Goal: Book appointment/travel/reservation

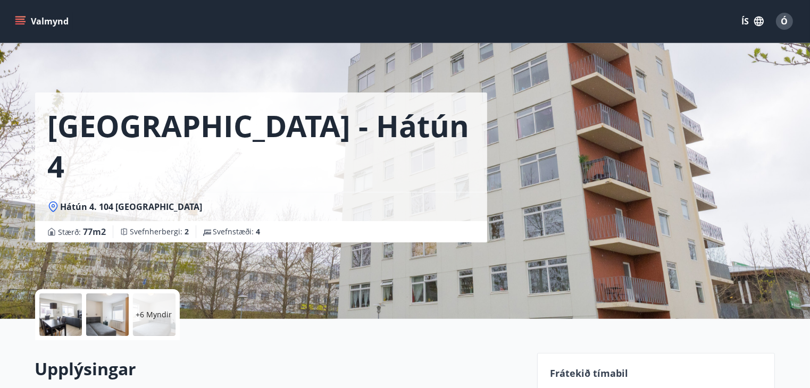
drag, startPoint x: 0, startPoint y: 0, endPoint x: 23, endPoint y: 22, distance: 32.0
click at [23, 22] on icon "menu" at bounding box center [20, 21] width 11 height 11
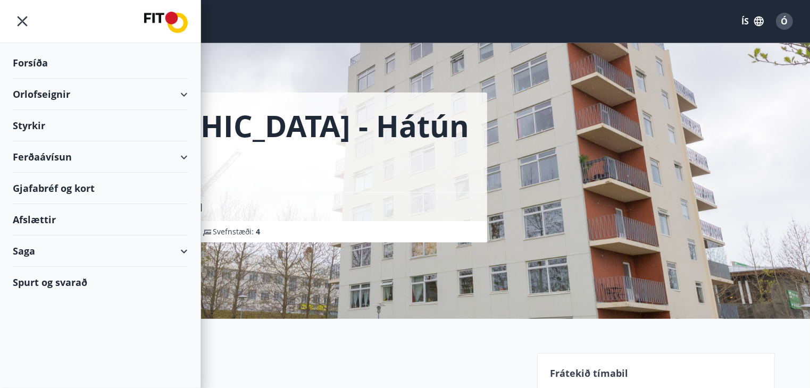
click at [34, 62] on div "Forsíða" at bounding box center [100, 62] width 175 height 31
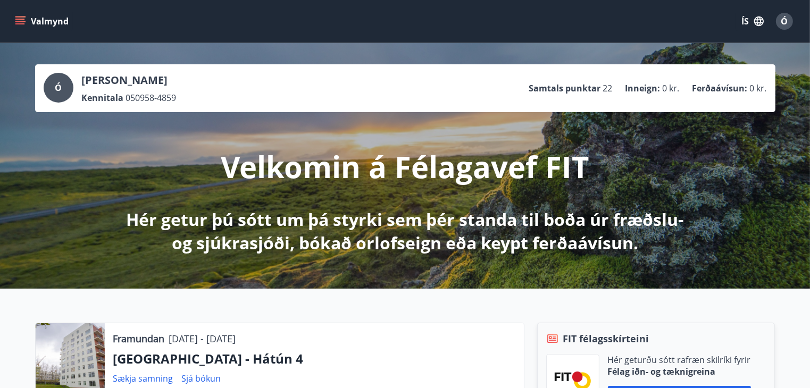
click at [32, 20] on button "Valmynd" at bounding box center [43, 21] width 60 height 19
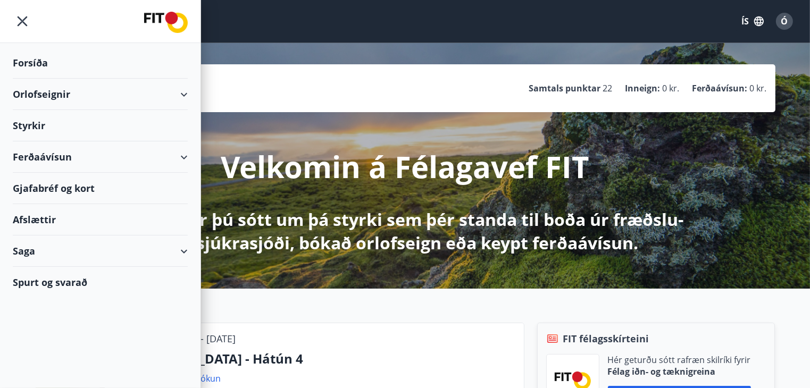
click at [66, 88] on div "Orlofseignir" at bounding box center [100, 94] width 175 height 31
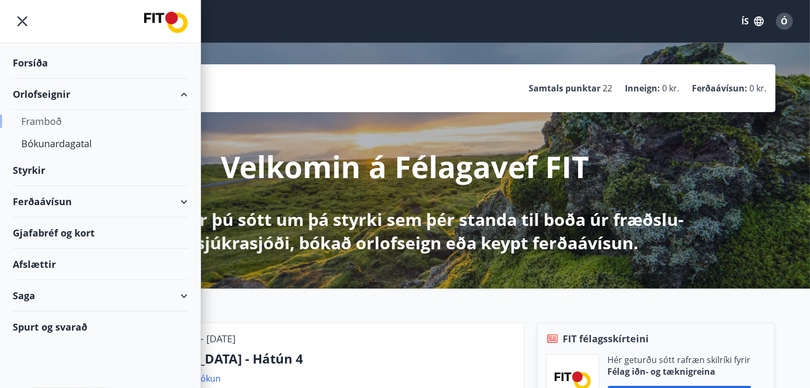
click at [59, 118] on div "Framboð" at bounding box center [100, 121] width 158 height 22
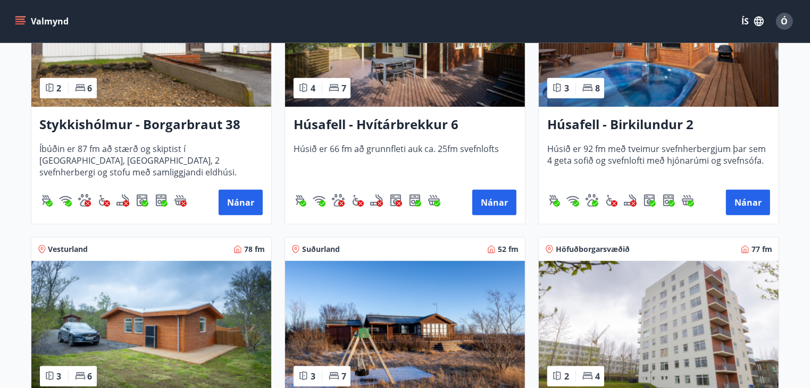
scroll to position [586, 0]
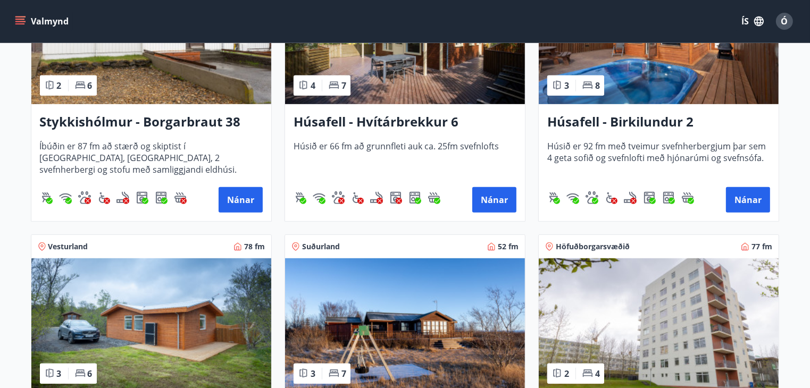
click at [666, 296] on img at bounding box center [659, 326] width 240 height 134
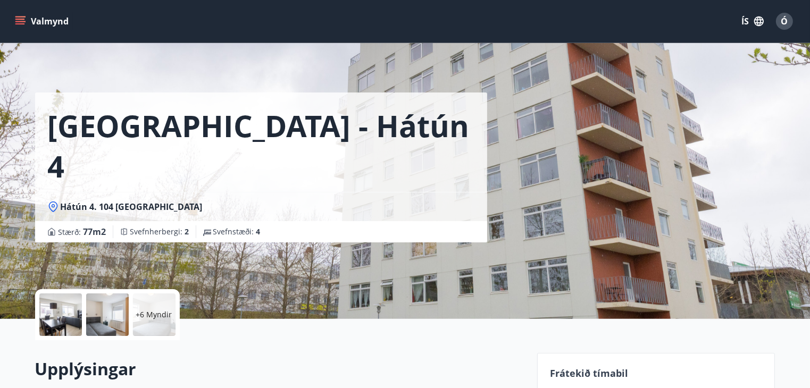
scroll to position [160, 0]
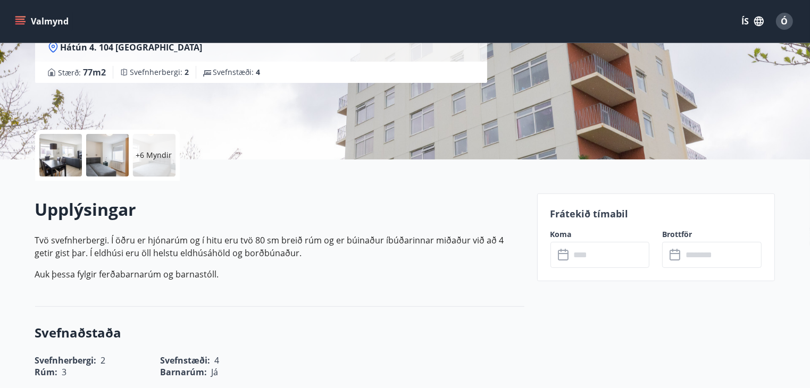
click at [571, 254] on input "text" at bounding box center [610, 255] width 79 height 26
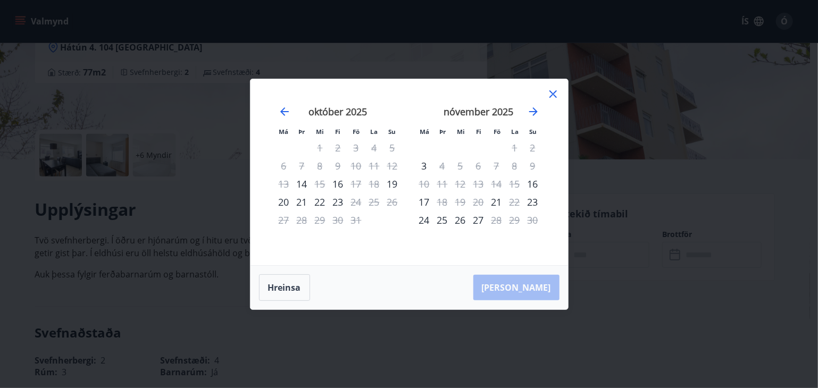
click at [555, 92] on icon at bounding box center [552, 93] width 7 height 7
